Goal: Task Accomplishment & Management: Use online tool/utility

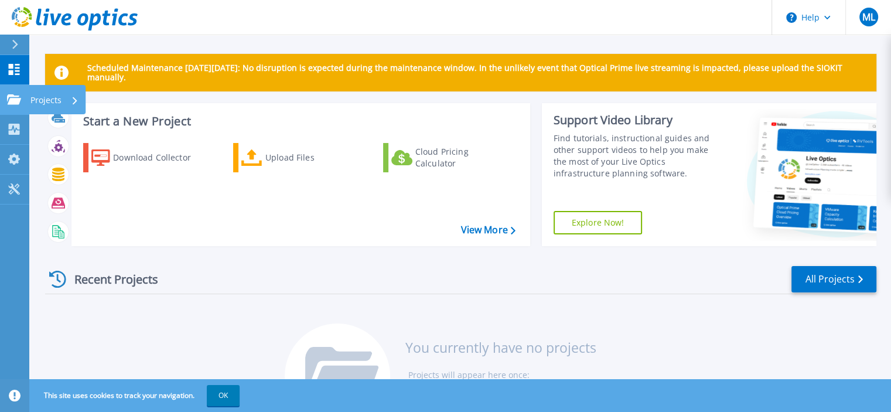
click at [19, 103] on icon at bounding box center [14, 99] width 14 height 10
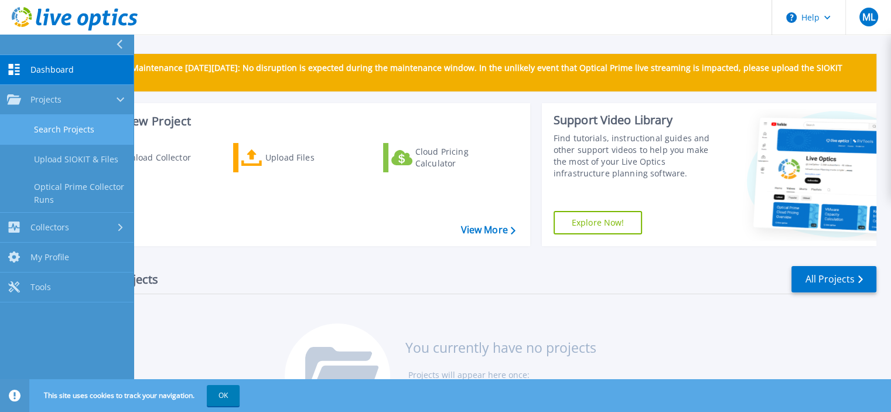
click at [74, 132] on link "Search Projects" at bounding box center [67, 130] width 134 height 30
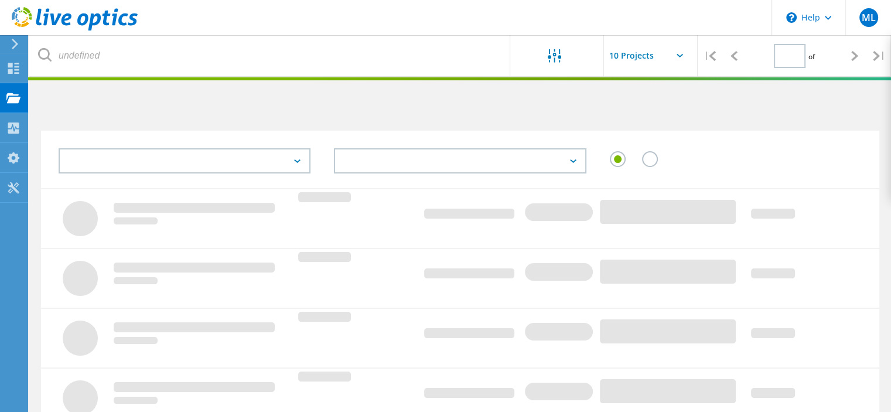
type input "1"
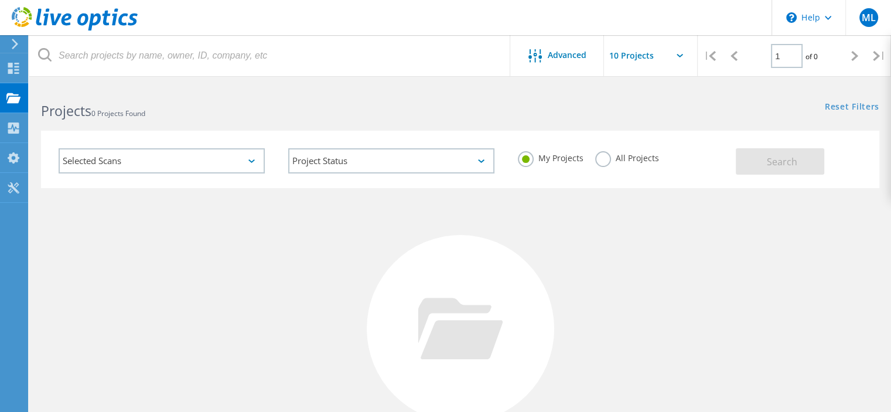
click at [609, 159] on label "All Projects" at bounding box center [627, 156] width 64 height 11
click at [0, 0] on input "All Projects" at bounding box center [0, 0] width 0 height 0
click at [758, 163] on button "Search" at bounding box center [780, 161] width 88 height 26
click at [13, 44] on icon at bounding box center [15, 44] width 9 height 11
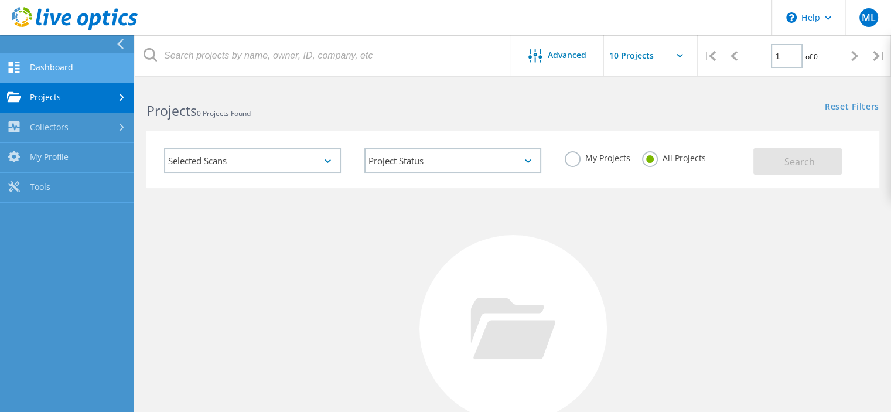
click at [76, 65] on link "Dashboard" at bounding box center [67, 68] width 134 height 30
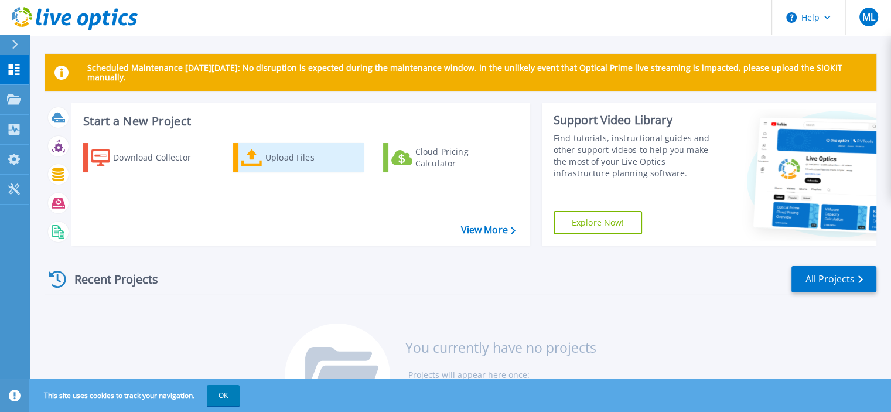
click at [303, 165] on div "Upload Files" at bounding box center [312, 157] width 94 height 23
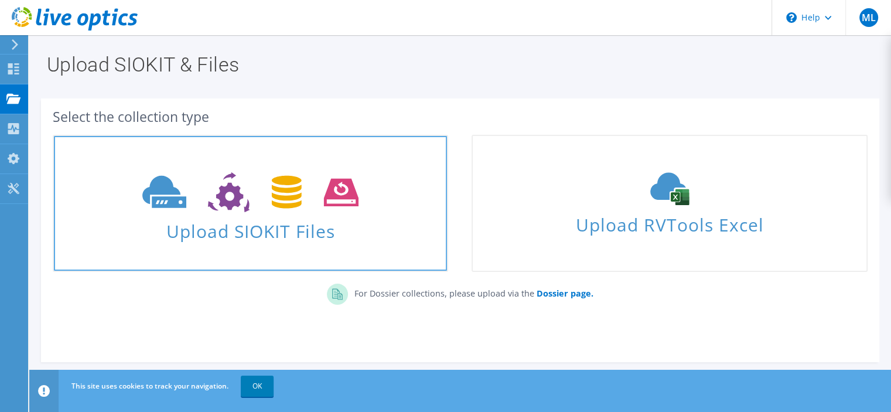
click at [223, 199] on use at bounding box center [250, 192] width 216 height 40
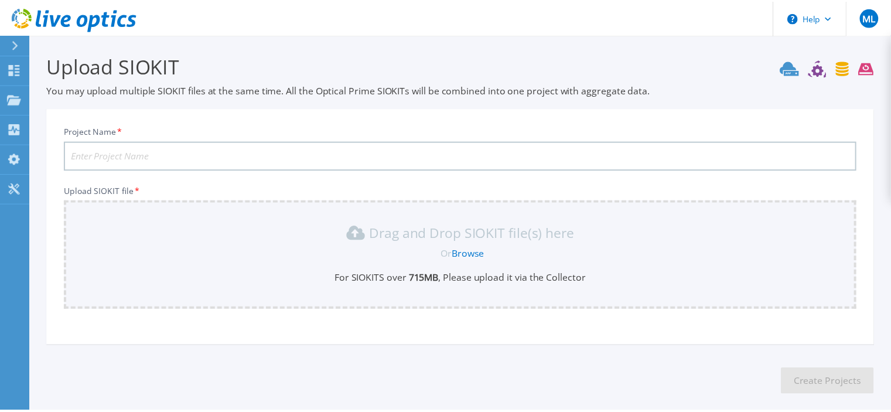
scroll to position [54, 0]
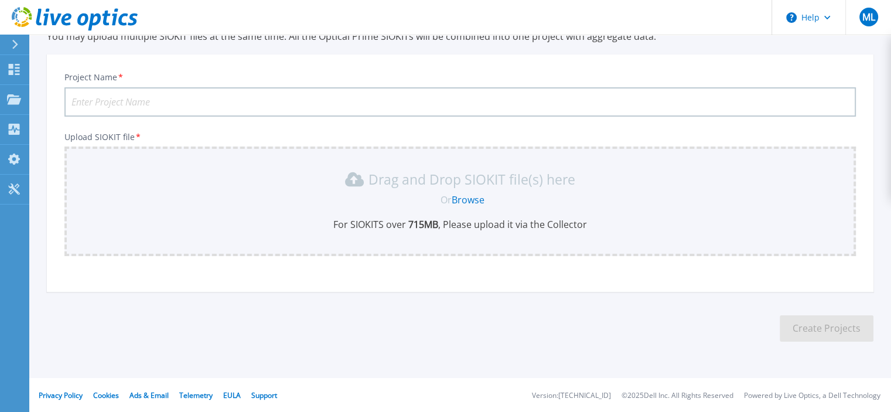
click at [497, 93] on input "Project Name *" at bounding box center [460, 101] width 792 height 29
type input "LONGLAVILLE"
click at [471, 199] on link "Browse" at bounding box center [468, 199] width 33 height 13
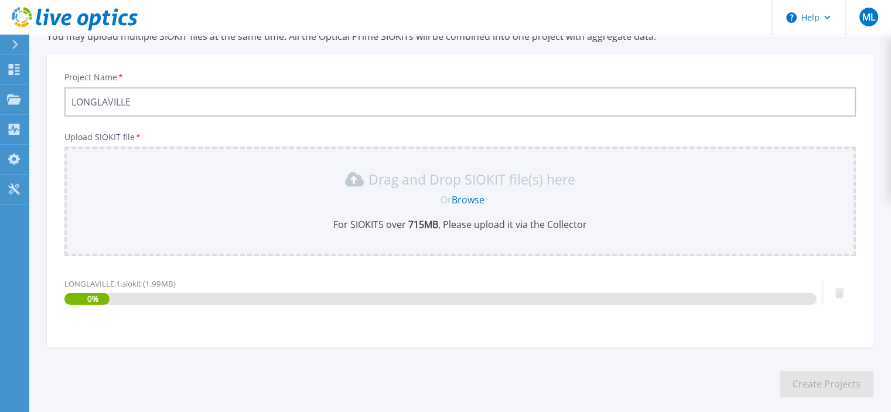
scroll to position [110, 0]
